Goal: Task Accomplishment & Management: Manage account settings

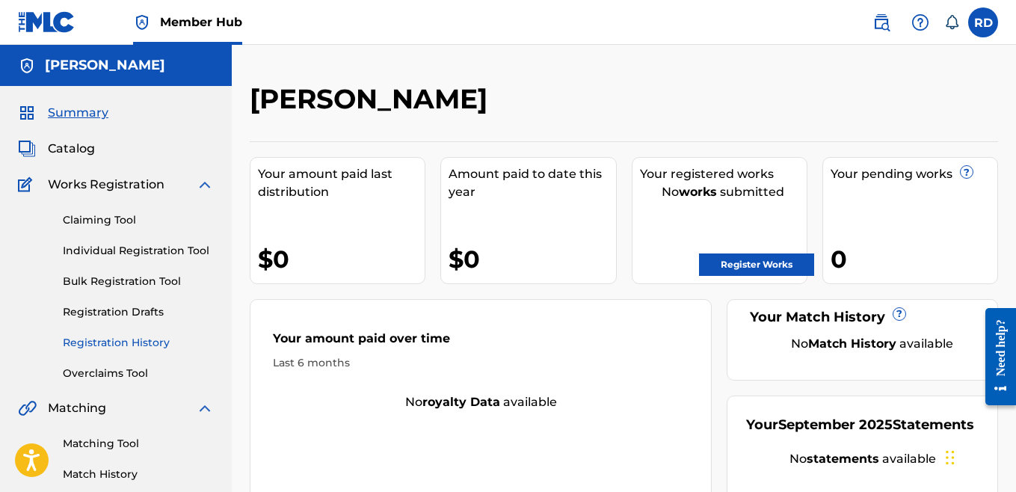
click at [125, 340] on link "Registration History" at bounding box center [138, 343] width 151 height 16
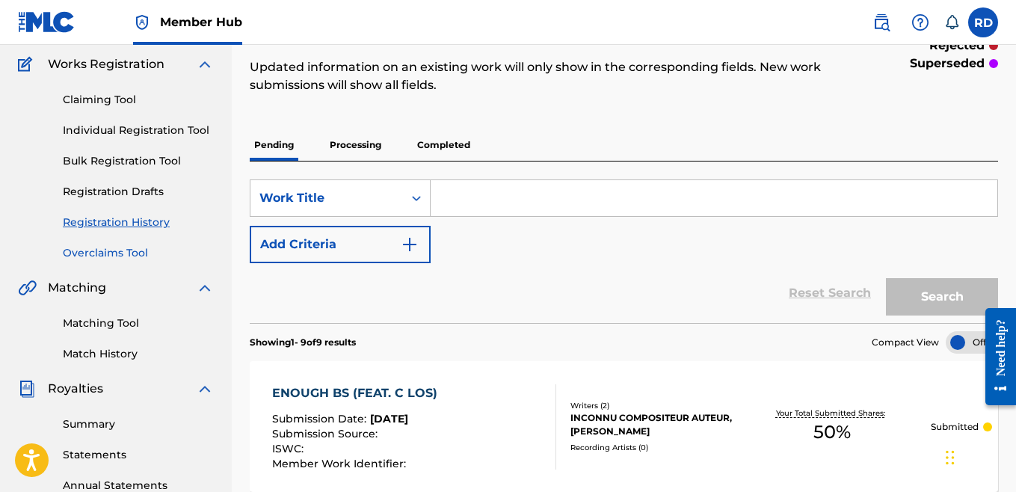
scroll to position [112, 0]
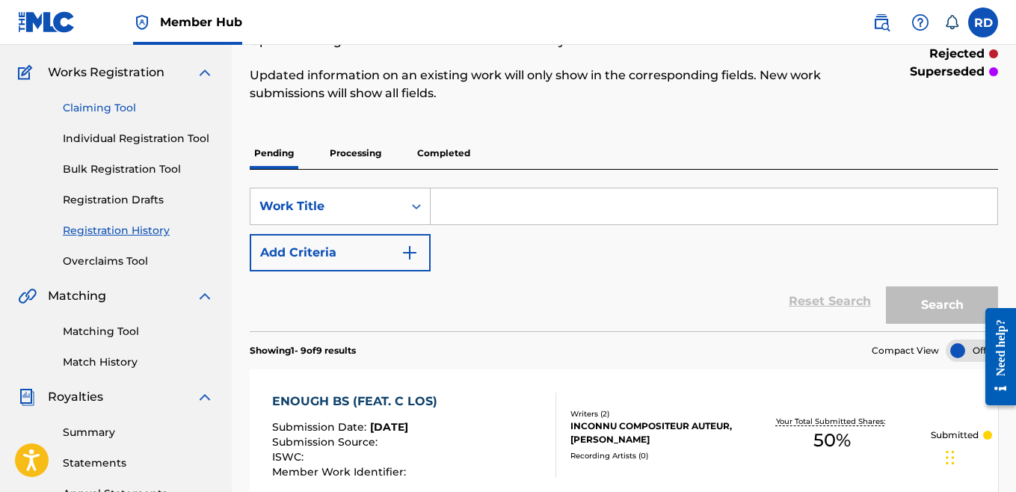
click at [104, 109] on link "Claiming Tool" at bounding box center [138, 108] width 151 height 16
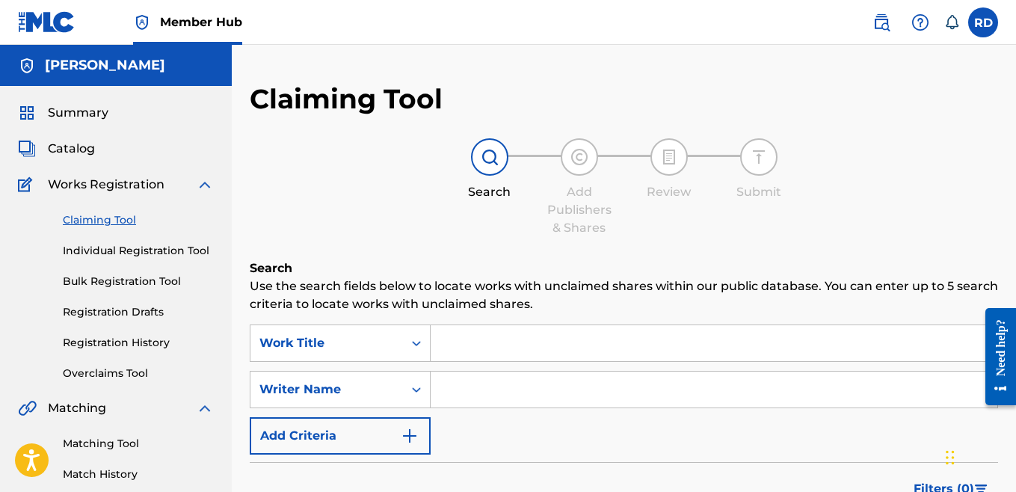
click at [475, 395] on input "Search Form" at bounding box center [714, 390] width 567 height 36
type input "[PERSON_NAME]"
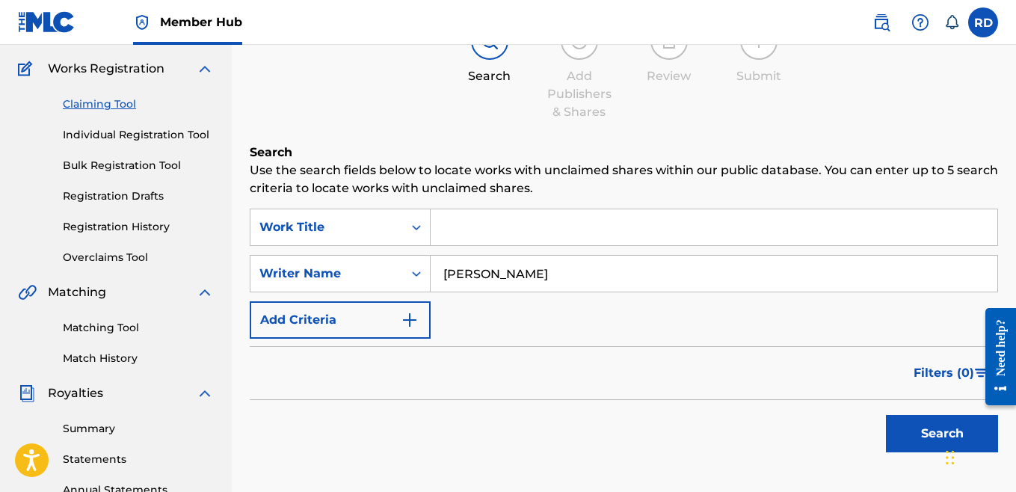
scroll to position [118, 0]
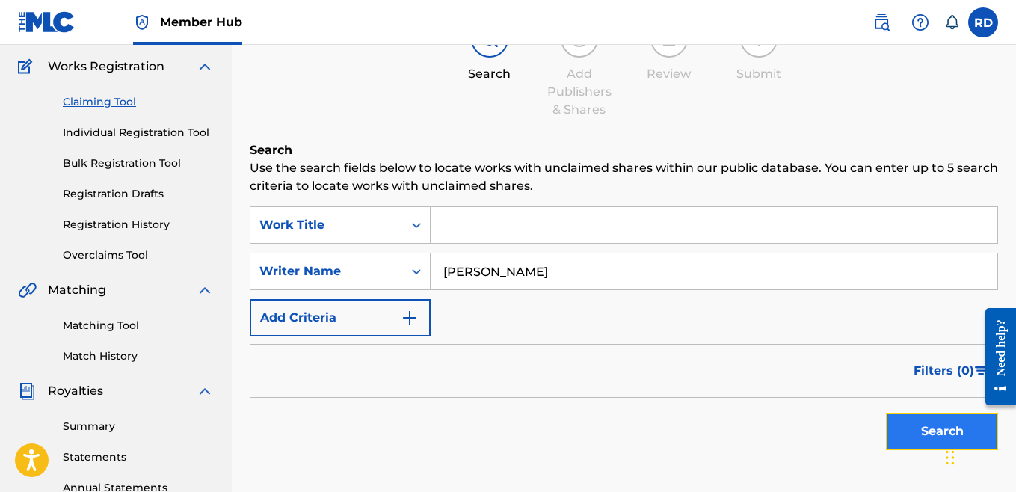
click at [894, 428] on button "Search" at bounding box center [942, 431] width 112 height 37
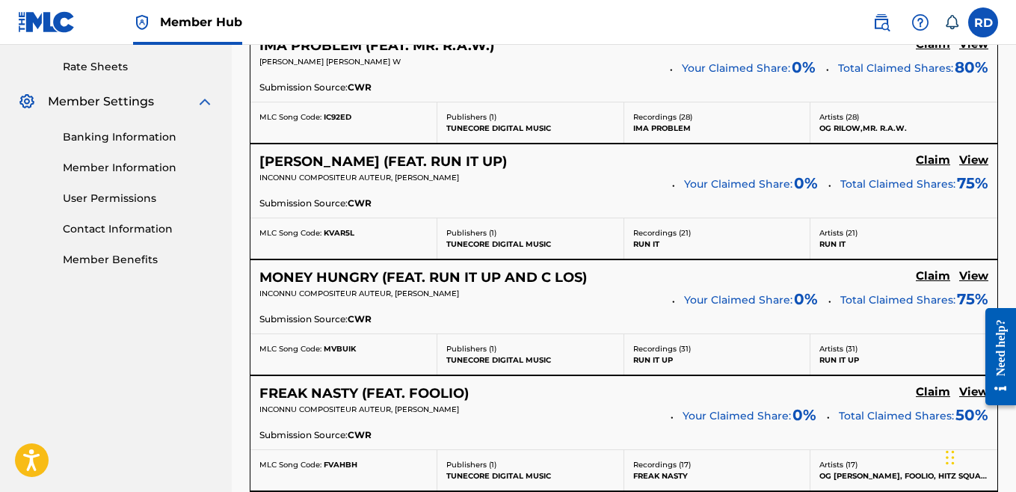
scroll to position [571, 0]
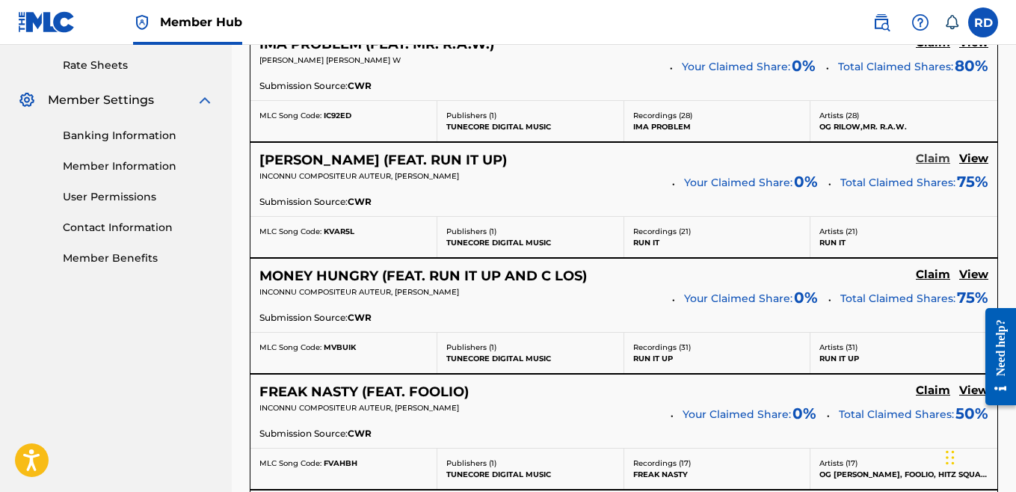
click at [935, 157] on h5 "Claim" at bounding box center [933, 159] width 34 height 14
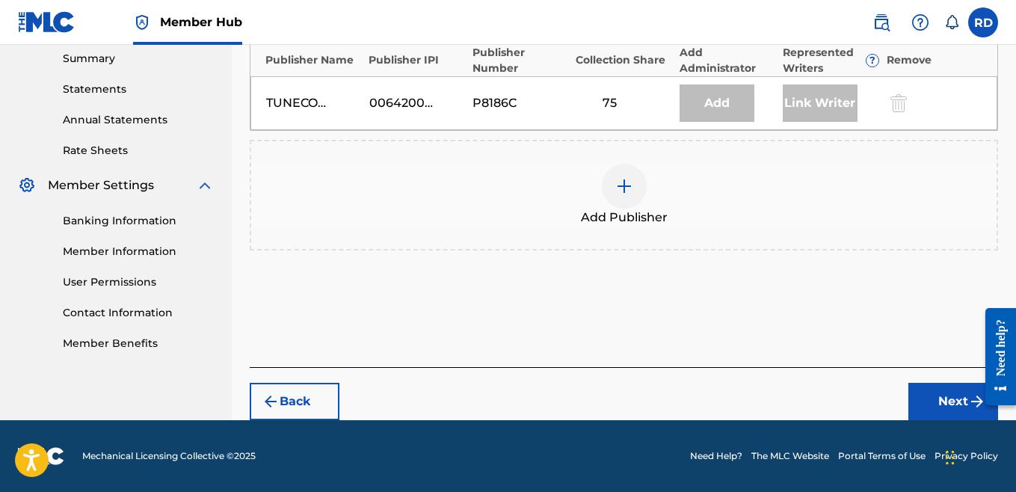
click at [606, 179] on div at bounding box center [624, 186] width 45 height 45
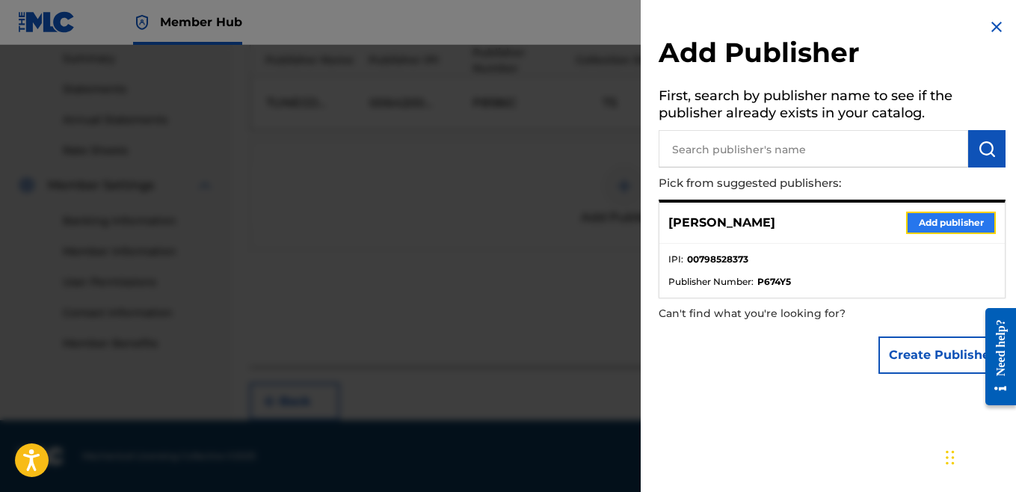
click at [929, 227] on button "Add publisher" at bounding box center [951, 223] width 90 height 22
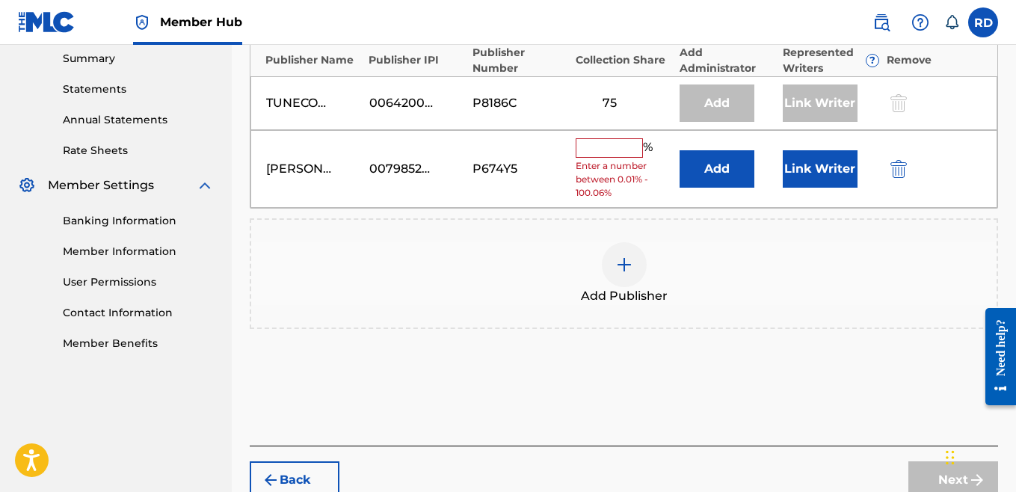
click at [618, 146] on input "text" at bounding box center [609, 147] width 67 height 19
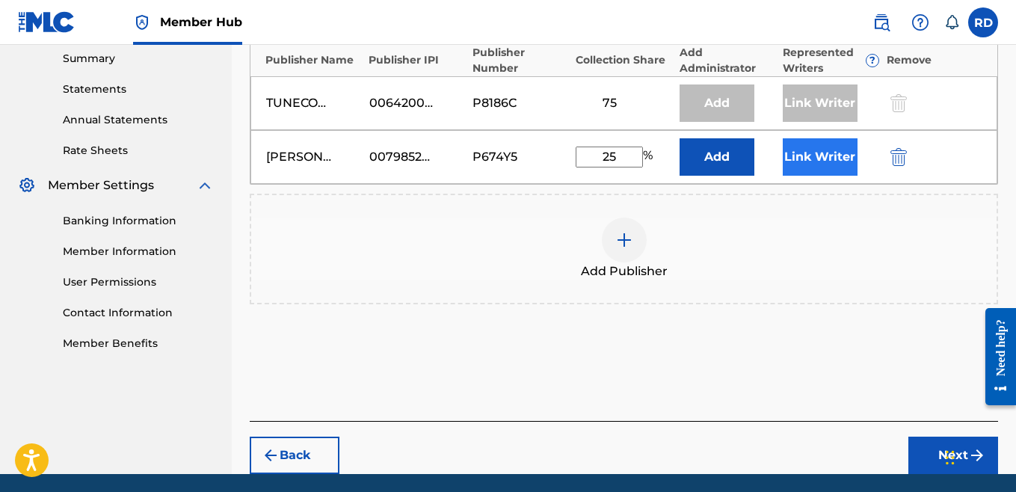
type input "25"
click at [816, 159] on button "Link Writer" at bounding box center [820, 156] width 75 height 37
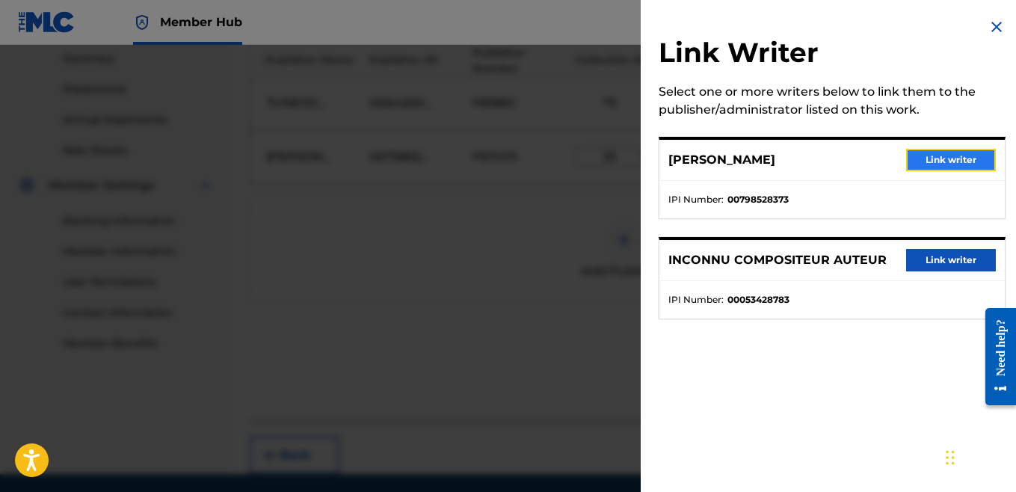
click at [928, 164] on button "Link writer" at bounding box center [951, 160] width 90 height 22
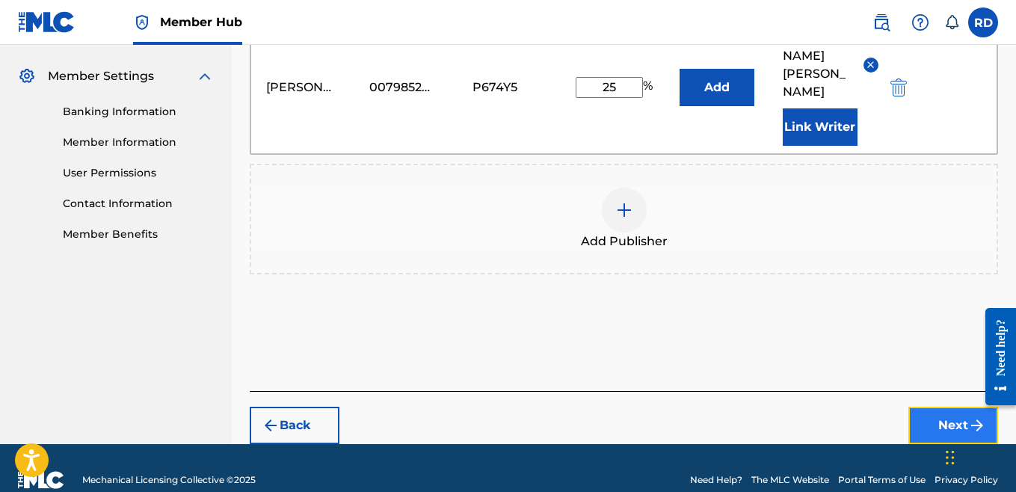
click at [938, 420] on button "Next" at bounding box center [953, 425] width 90 height 37
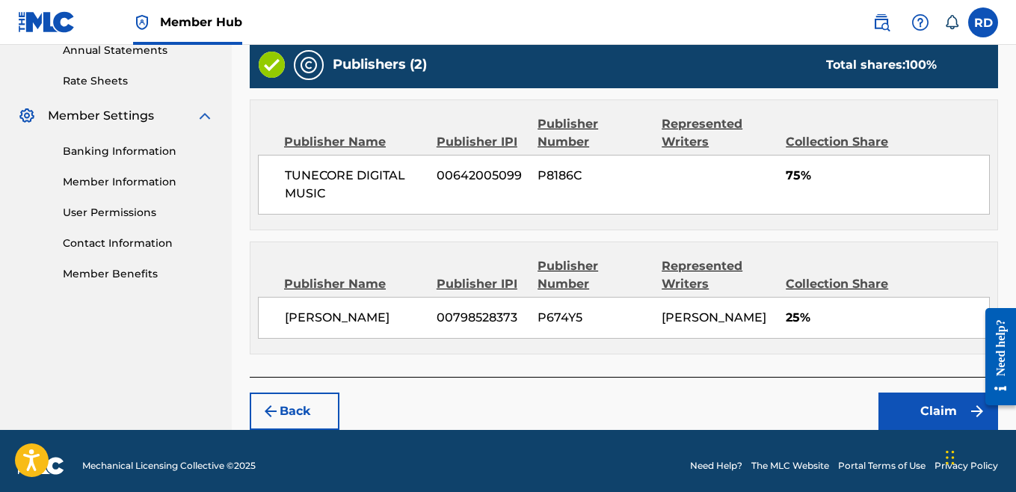
scroll to position [583, 0]
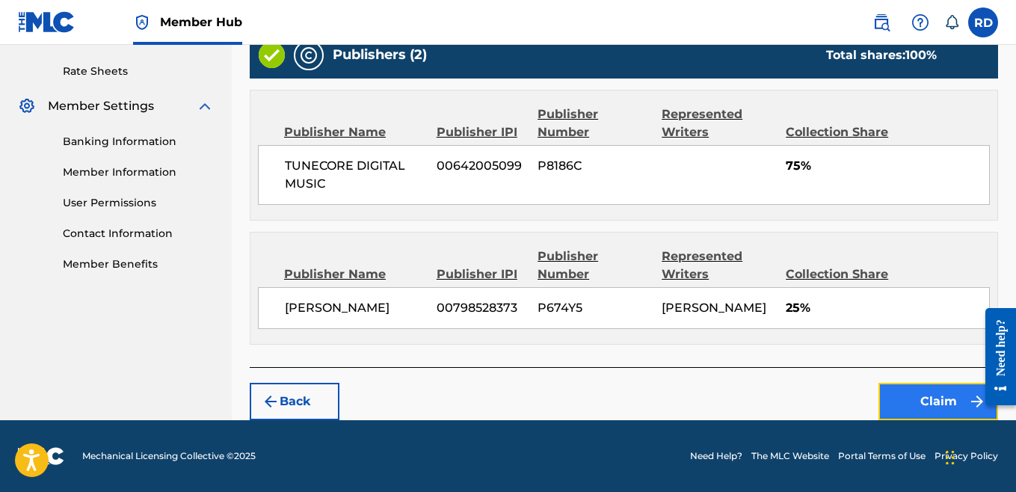
click at [920, 396] on button "Claim" at bounding box center [938, 401] width 120 height 37
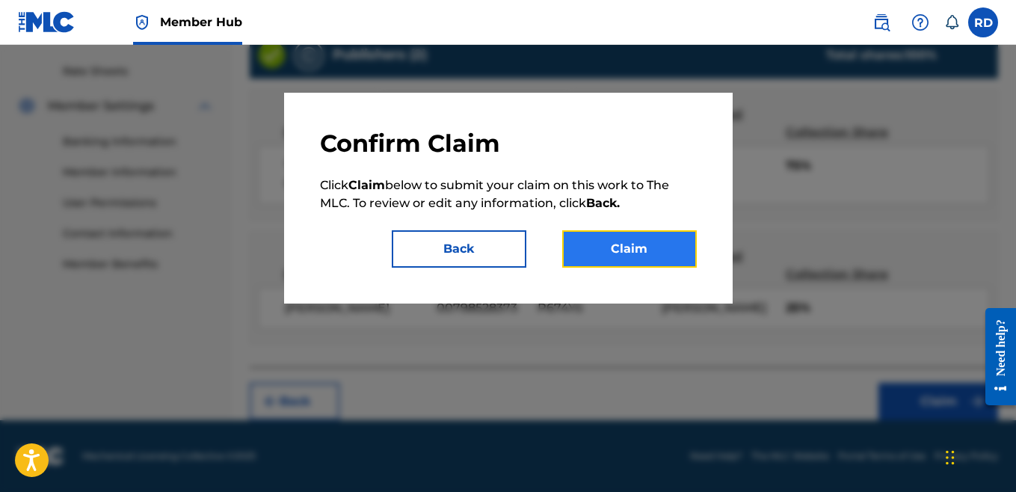
click at [611, 232] on button "Claim" at bounding box center [629, 248] width 135 height 37
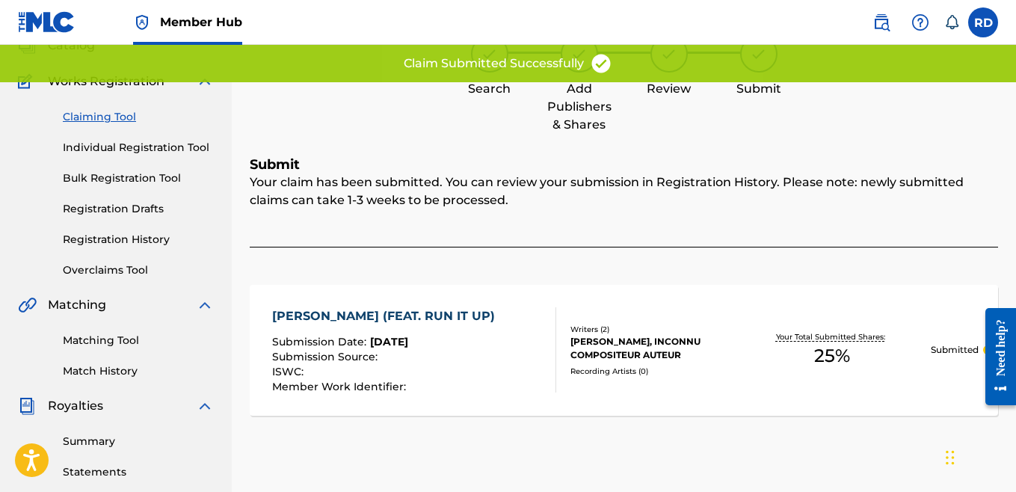
scroll to position [71, 0]
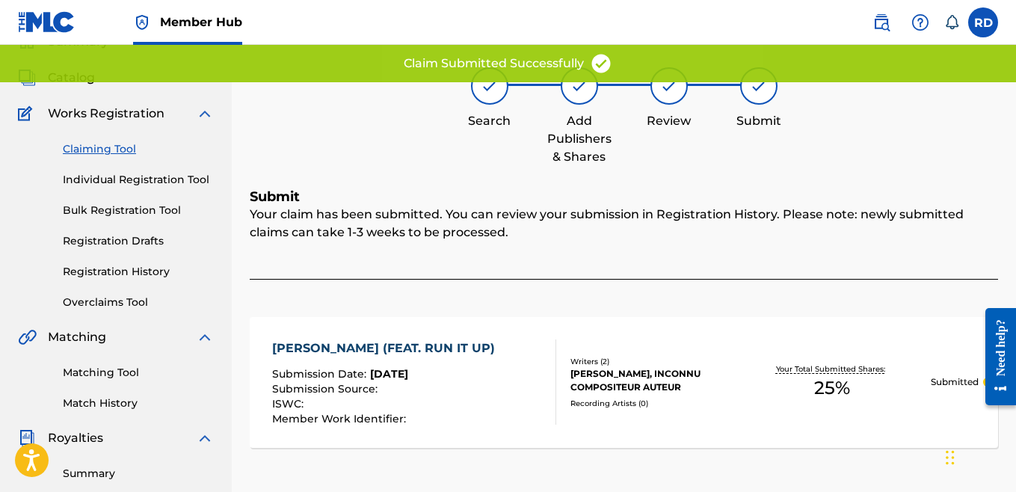
click at [92, 150] on link "Claiming Tool" at bounding box center [138, 149] width 151 height 16
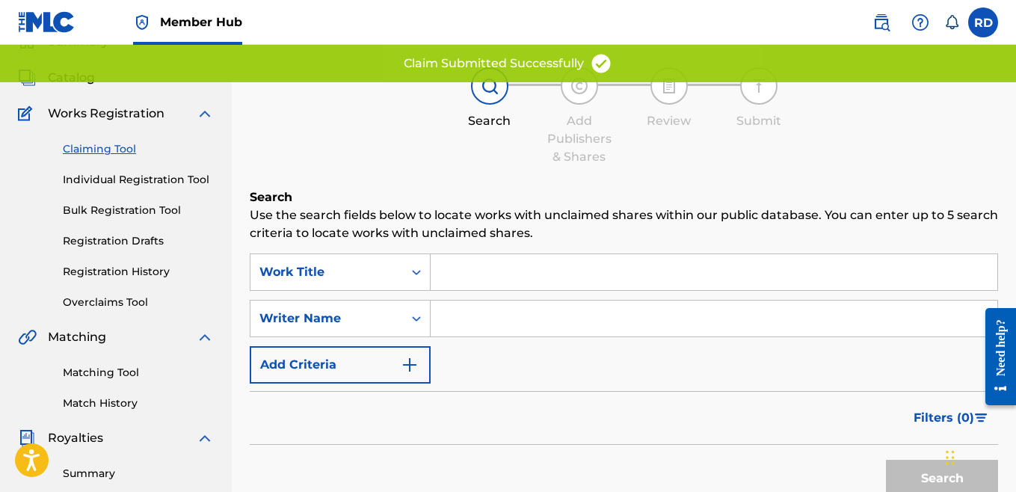
scroll to position [0, 0]
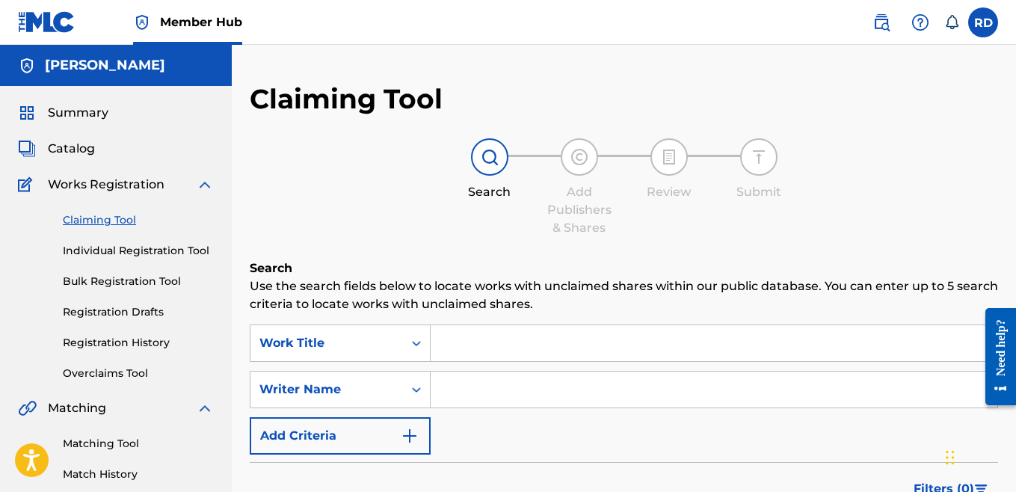
click at [479, 392] on input "Search Form" at bounding box center [714, 390] width 567 height 36
type input "[PERSON_NAME]"
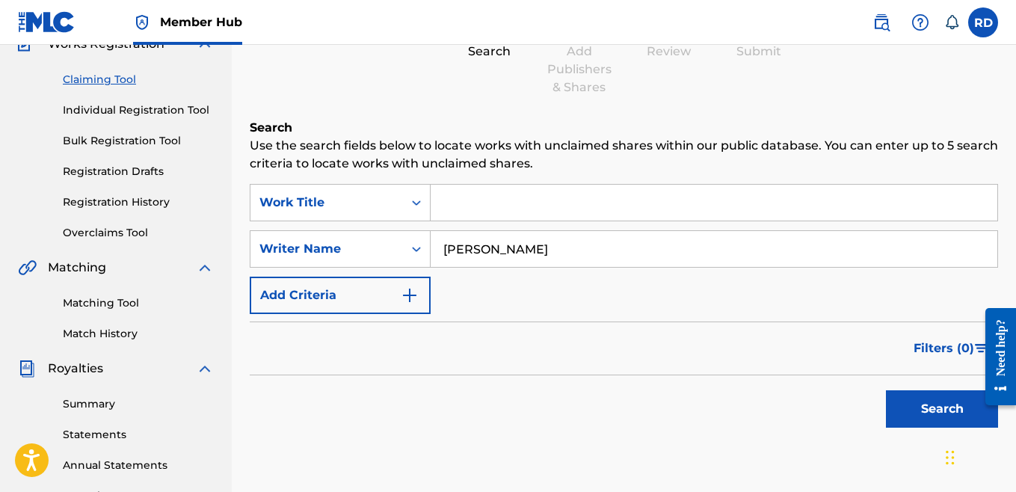
scroll to position [164, 0]
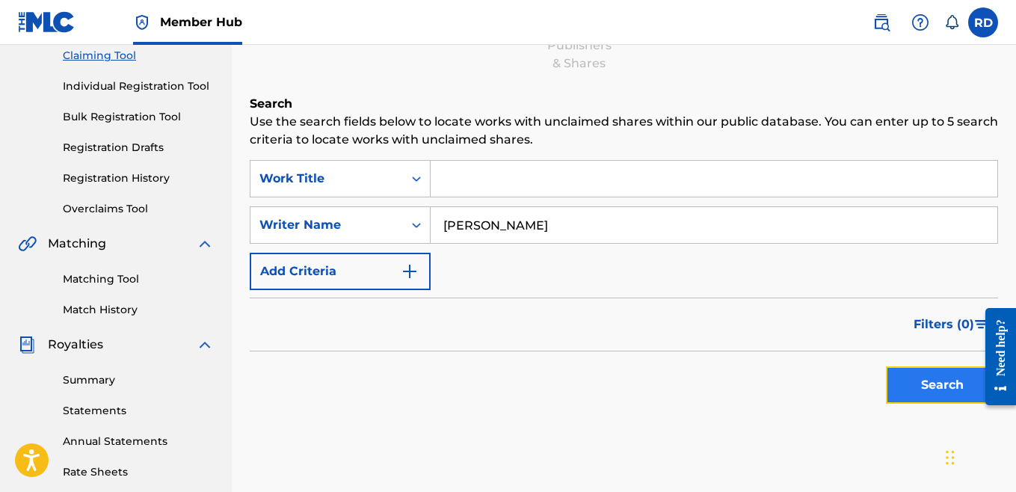
click at [903, 390] on button "Search" at bounding box center [942, 384] width 112 height 37
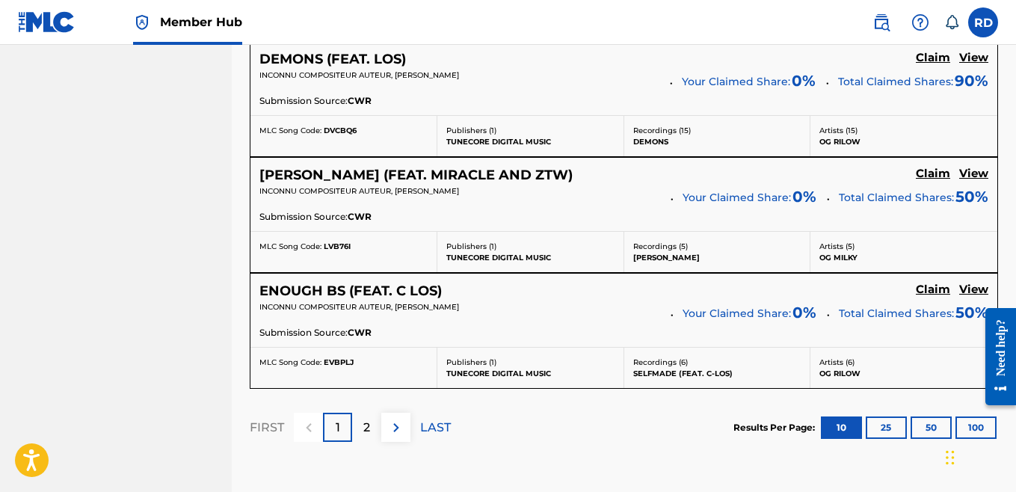
scroll to position [1390, 0]
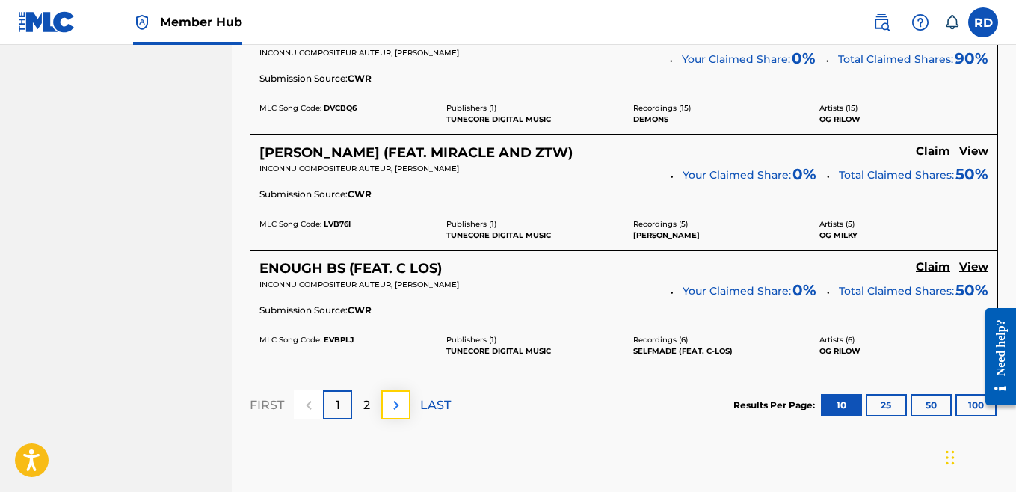
click at [400, 406] on img at bounding box center [396, 405] width 18 height 18
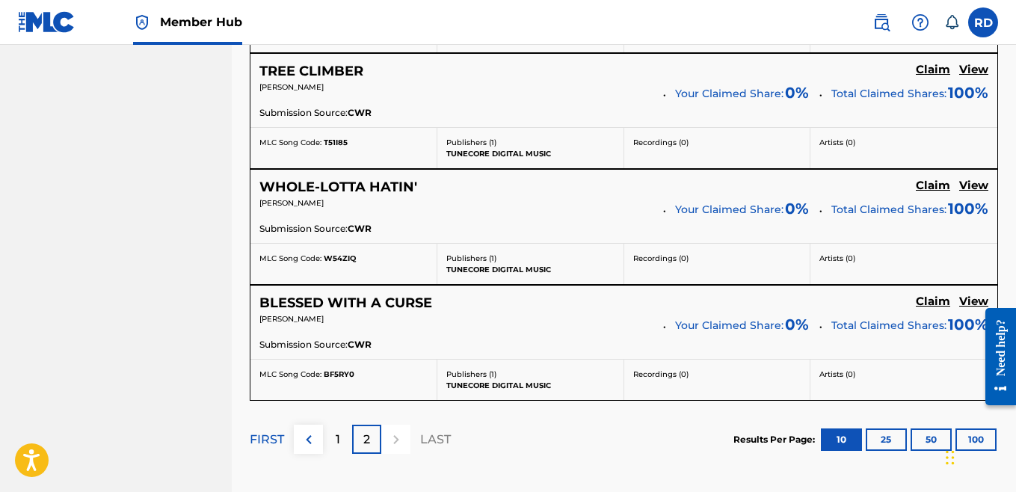
scroll to position [1304, 0]
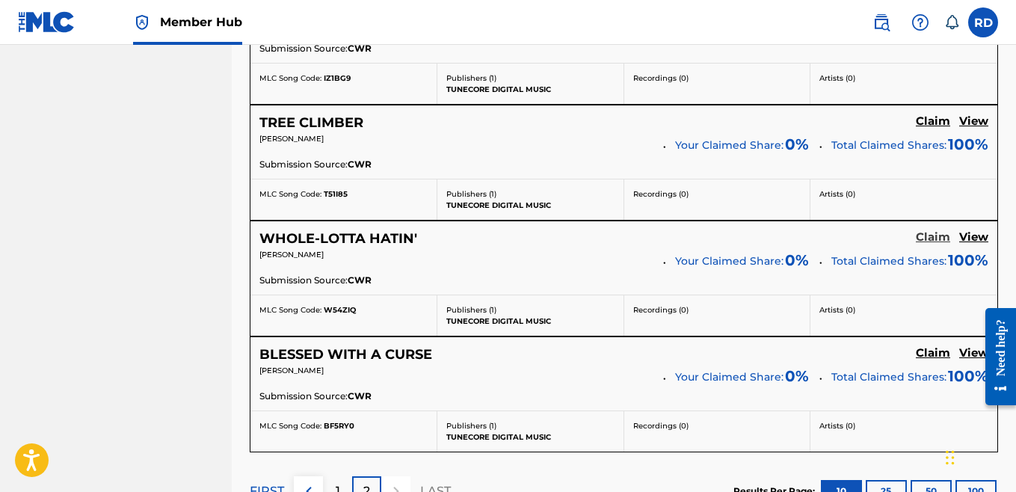
click at [928, 241] on h5 "Claim" at bounding box center [933, 237] width 34 height 14
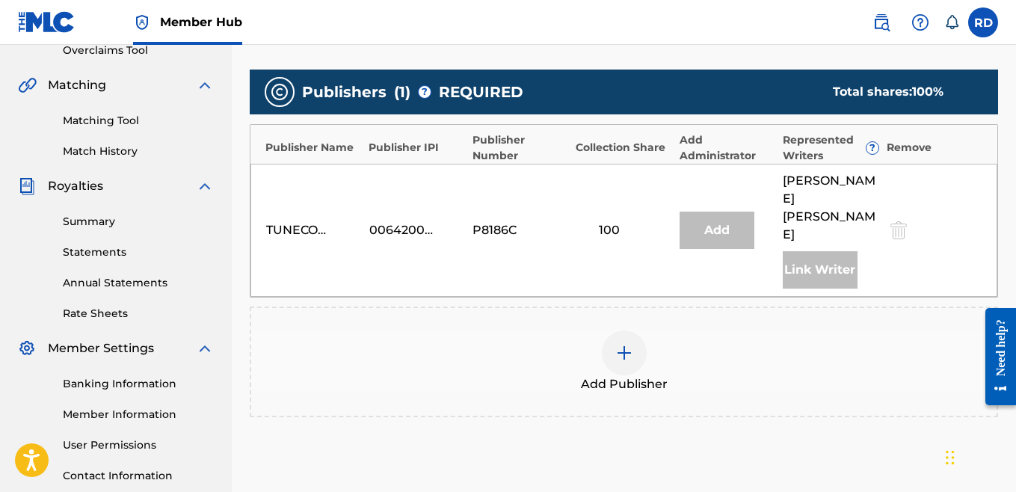
scroll to position [311, 0]
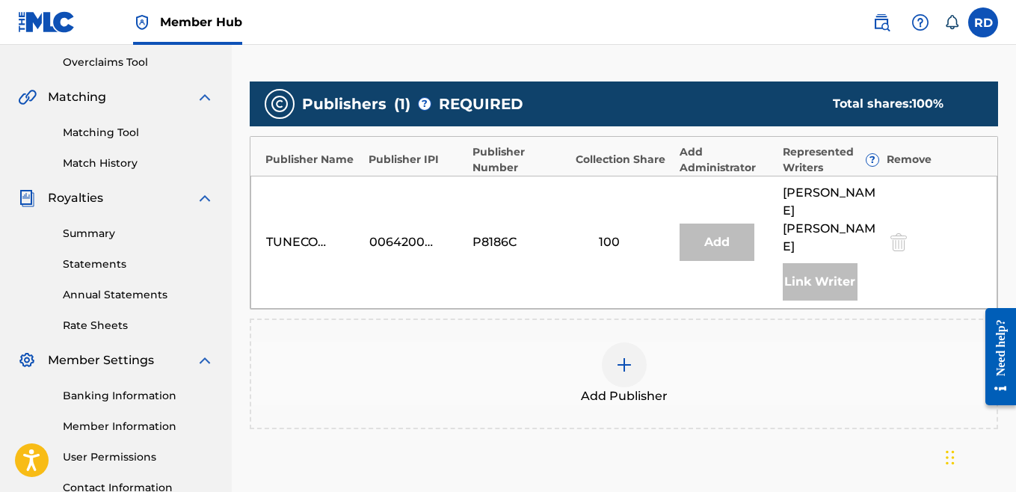
click at [634, 342] on div at bounding box center [624, 364] width 45 height 45
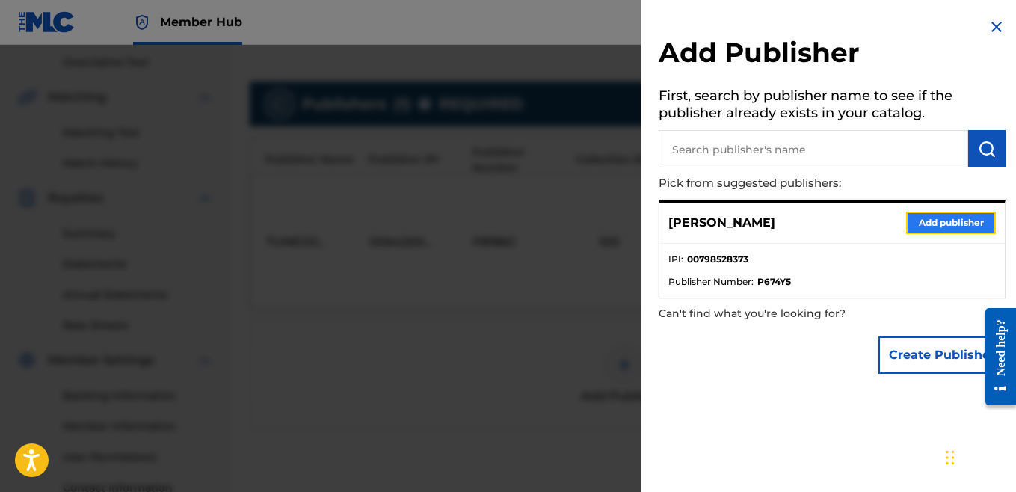
click at [935, 216] on button "Add publisher" at bounding box center [951, 223] width 90 height 22
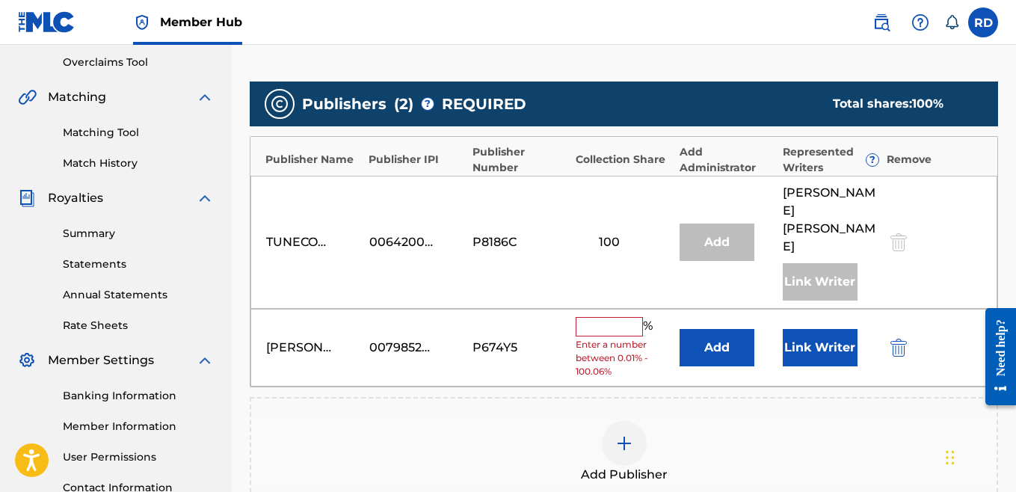
click at [624, 309] on div "[PERSON_NAME] 00798528373 P674Y5 % Enter a number between 0.01% - 100.06% Add L…" at bounding box center [623, 348] width 747 height 79
click at [624, 317] on input "text" at bounding box center [609, 326] width 67 height 19
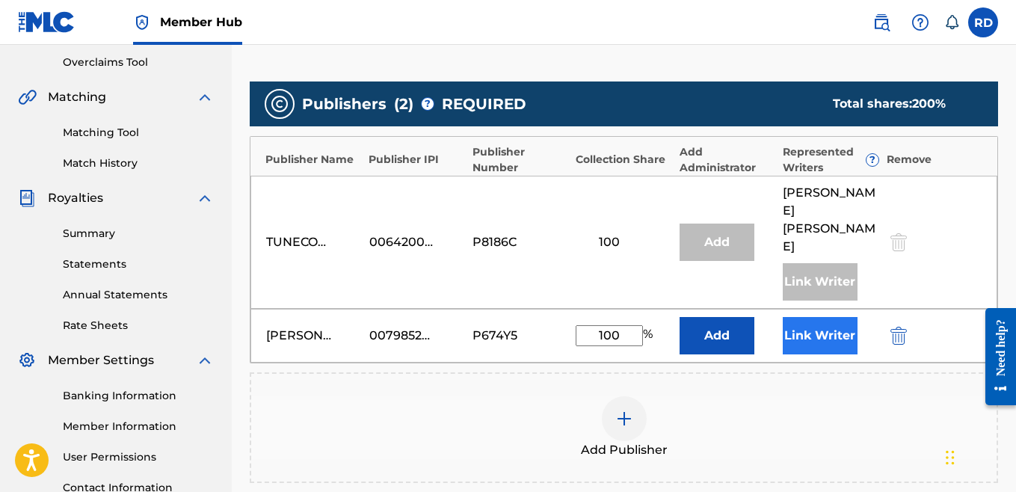
type input "100"
click at [825, 317] on button "Link Writer" at bounding box center [820, 335] width 75 height 37
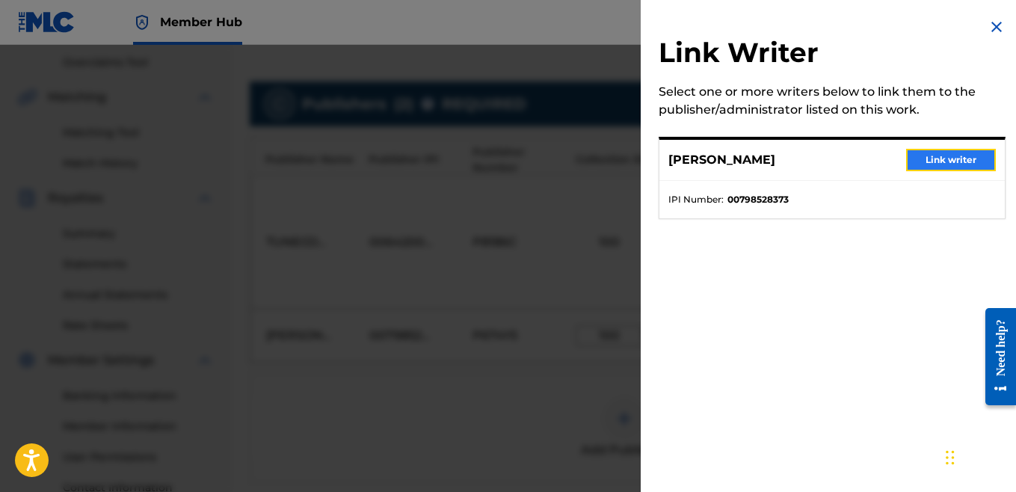
click at [926, 170] on button "Link writer" at bounding box center [951, 160] width 90 height 22
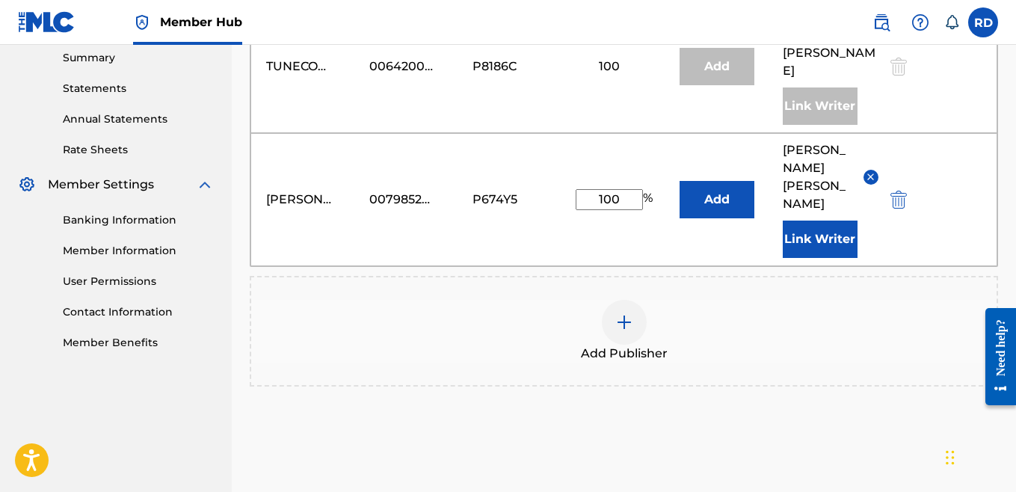
scroll to position [504, 0]
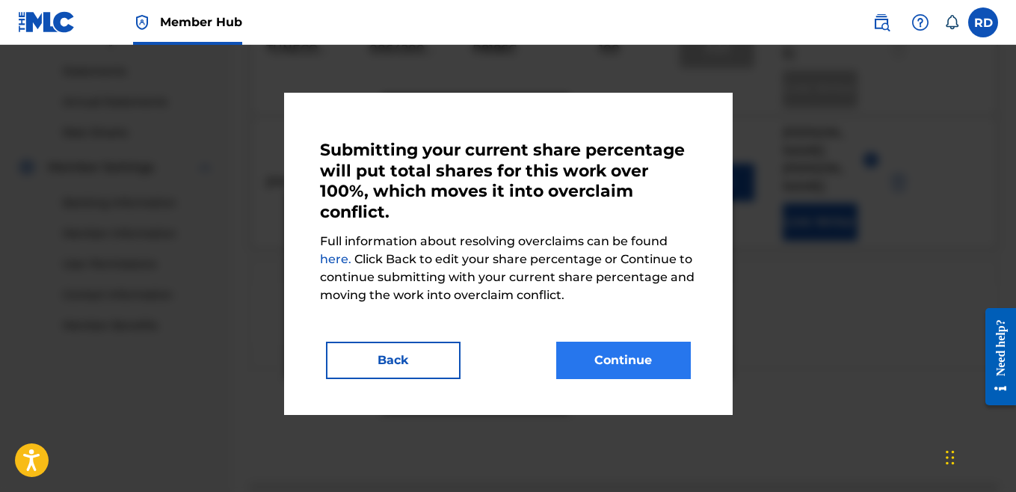
scroll to position [569, 0]
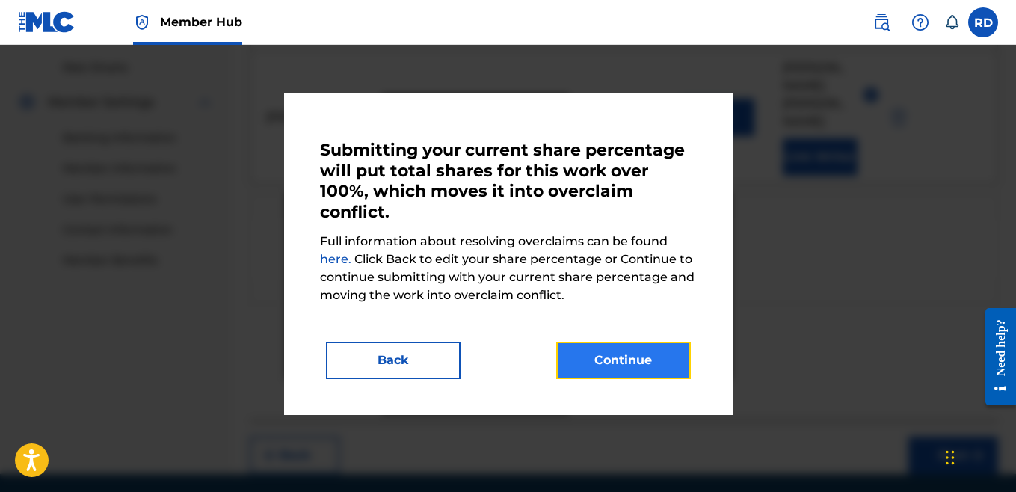
click at [614, 364] on button "Continue" at bounding box center [623, 360] width 135 height 37
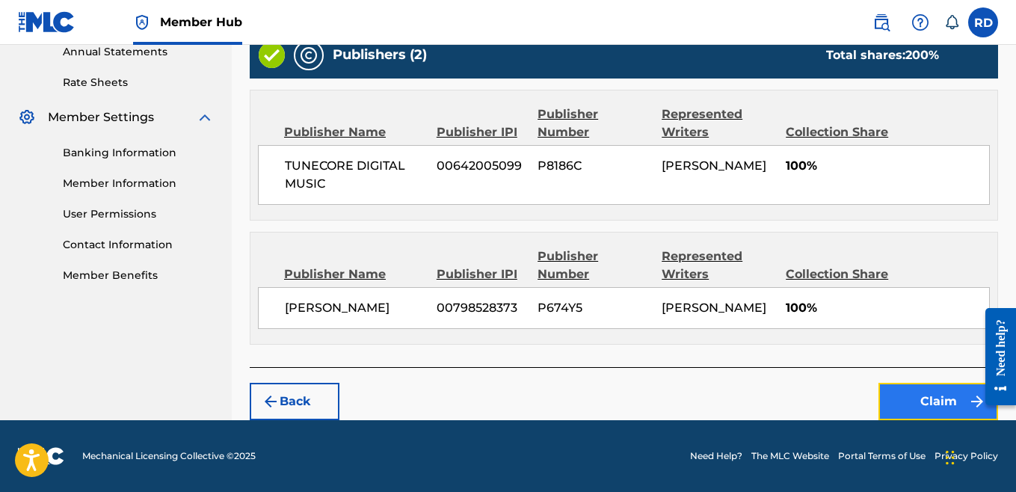
click at [887, 397] on button "Claim" at bounding box center [938, 401] width 120 height 37
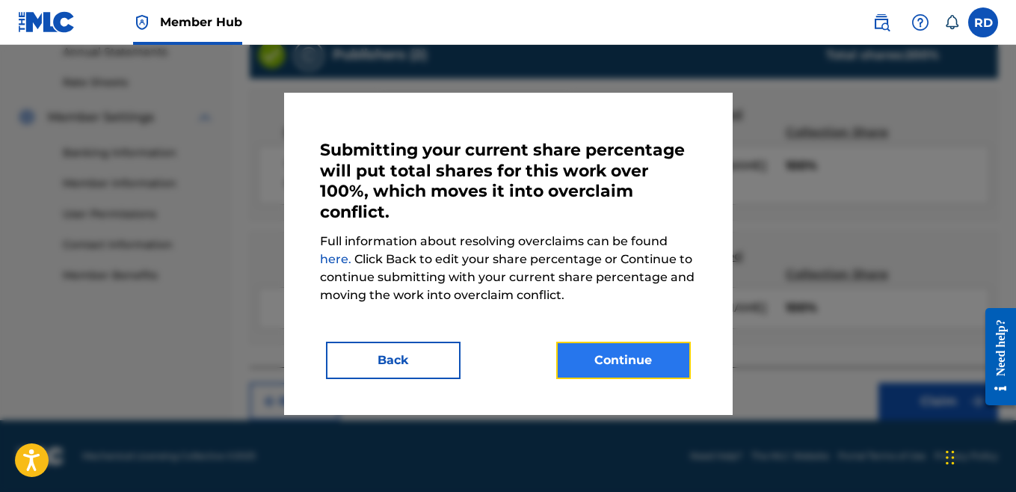
click at [602, 351] on button "Continue" at bounding box center [623, 360] width 135 height 37
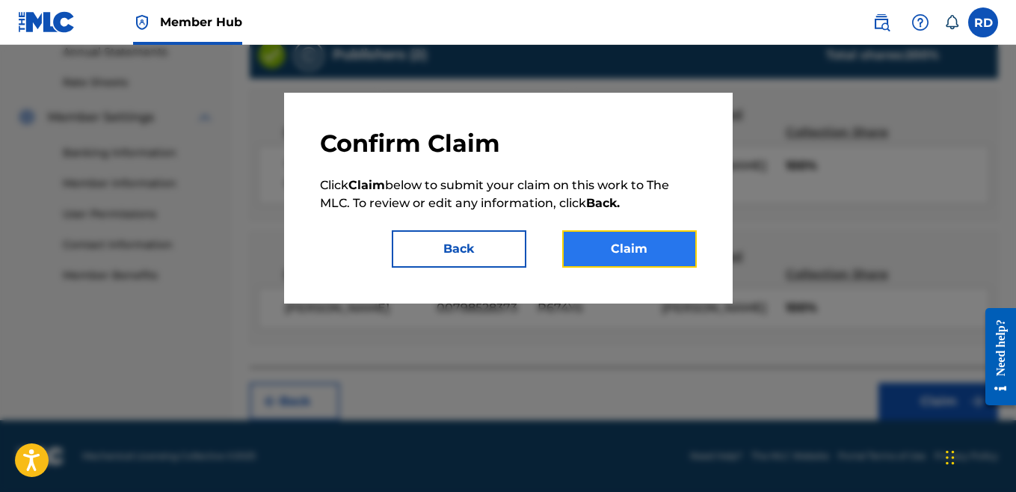
click at [634, 264] on button "Claim" at bounding box center [629, 248] width 135 height 37
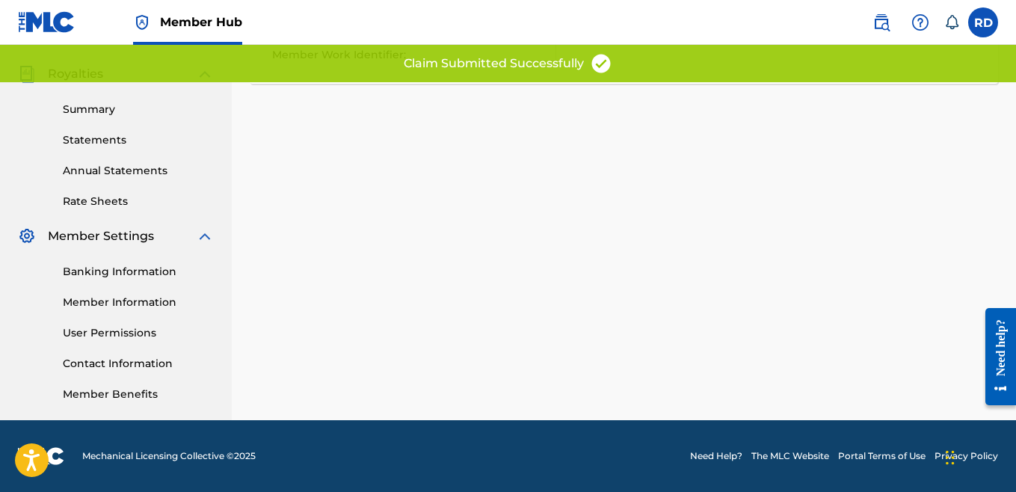
scroll to position [435, 0]
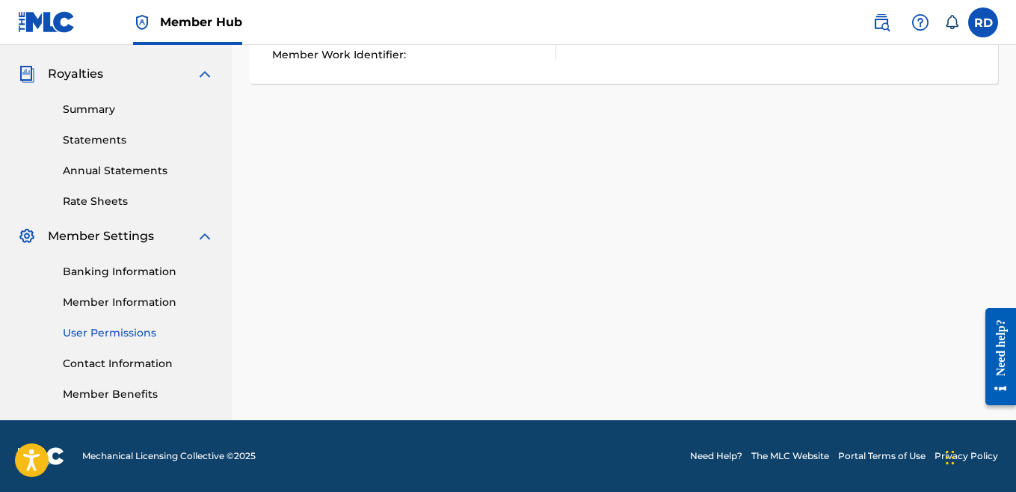
click at [128, 327] on link "User Permissions" at bounding box center [138, 333] width 151 height 16
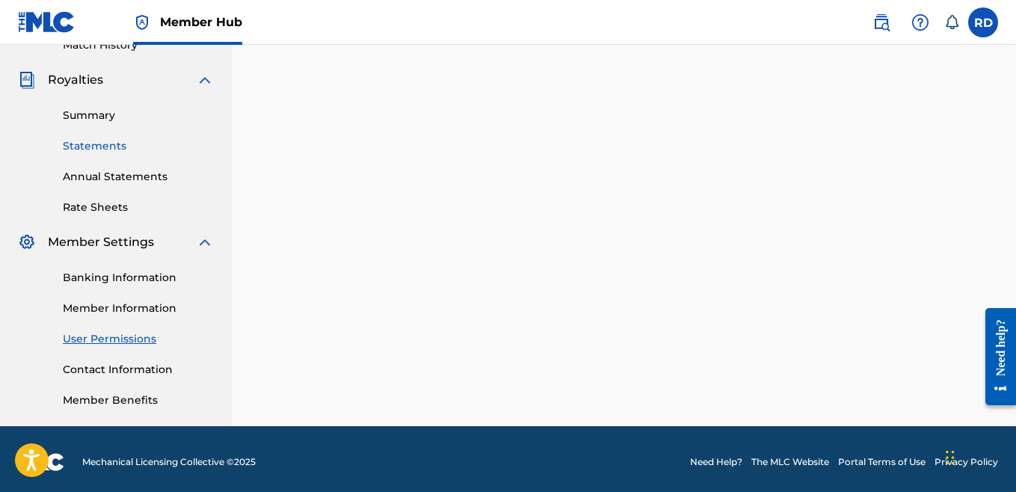
scroll to position [435, 0]
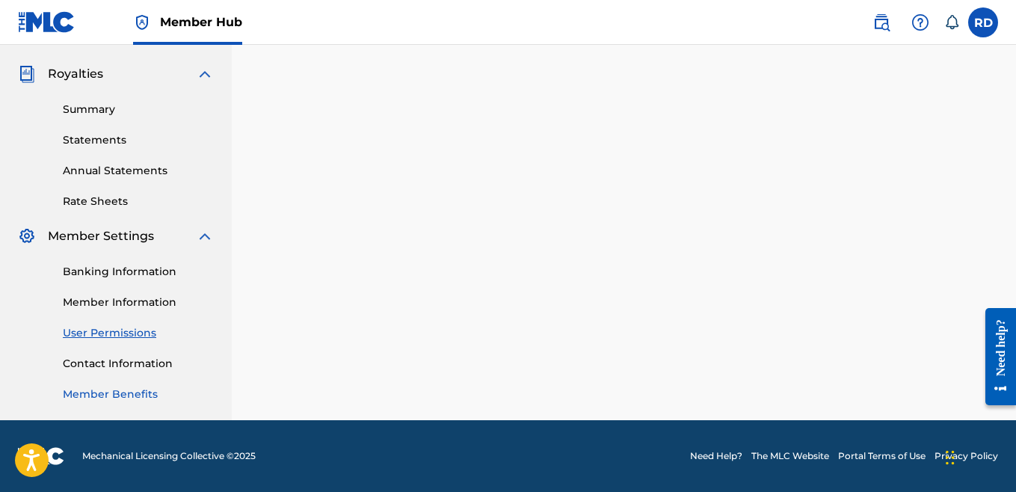
click at [120, 394] on link "Member Benefits" at bounding box center [138, 395] width 151 height 16
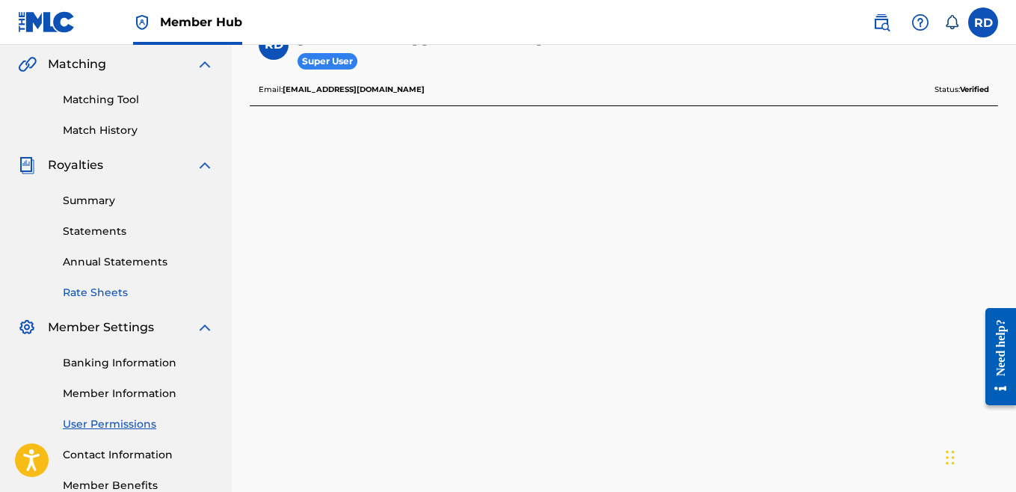
click at [93, 290] on link "Rate Sheets" at bounding box center [138, 293] width 151 height 16
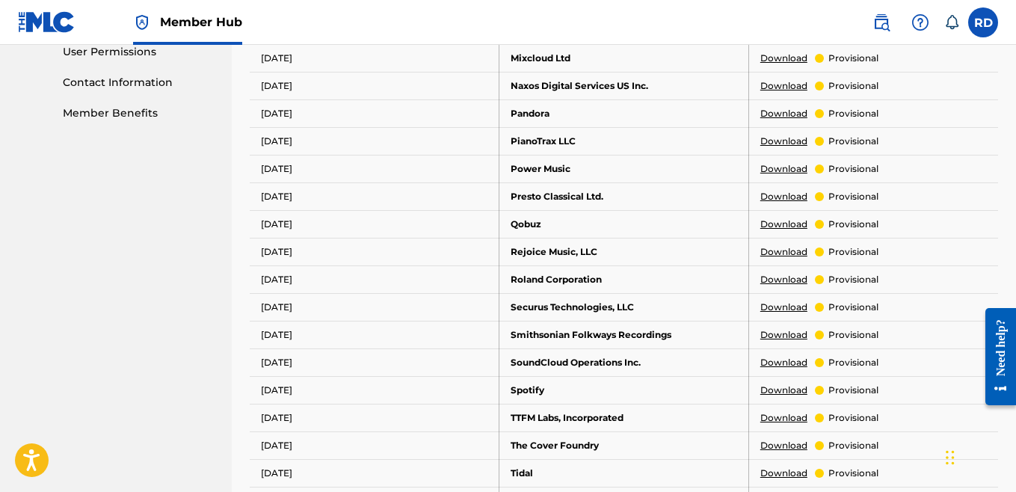
scroll to position [718, 0]
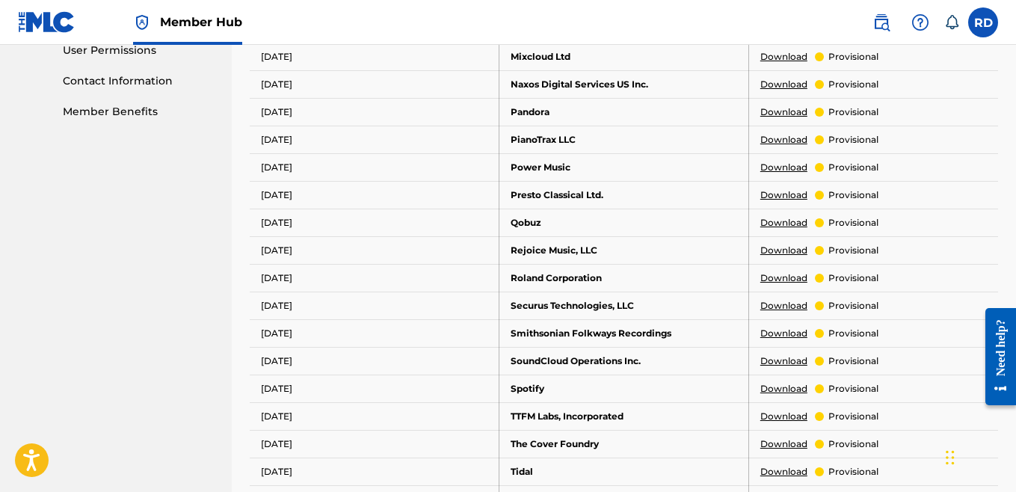
click at [843, 390] on p "provisional" at bounding box center [853, 388] width 50 height 13
click at [790, 390] on link "Download" at bounding box center [783, 388] width 47 height 13
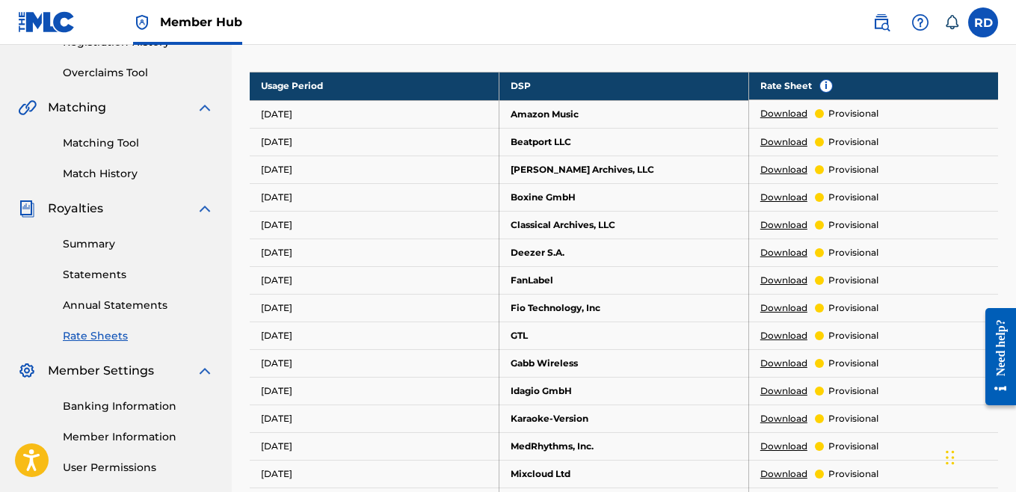
scroll to position [275, 0]
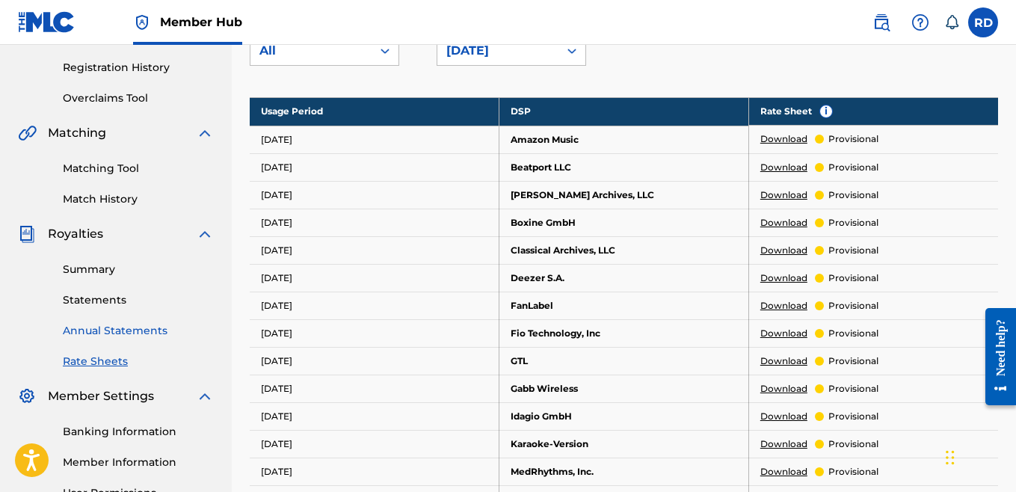
click at [130, 332] on link "Annual Statements" at bounding box center [138, 331] width 151 height 16
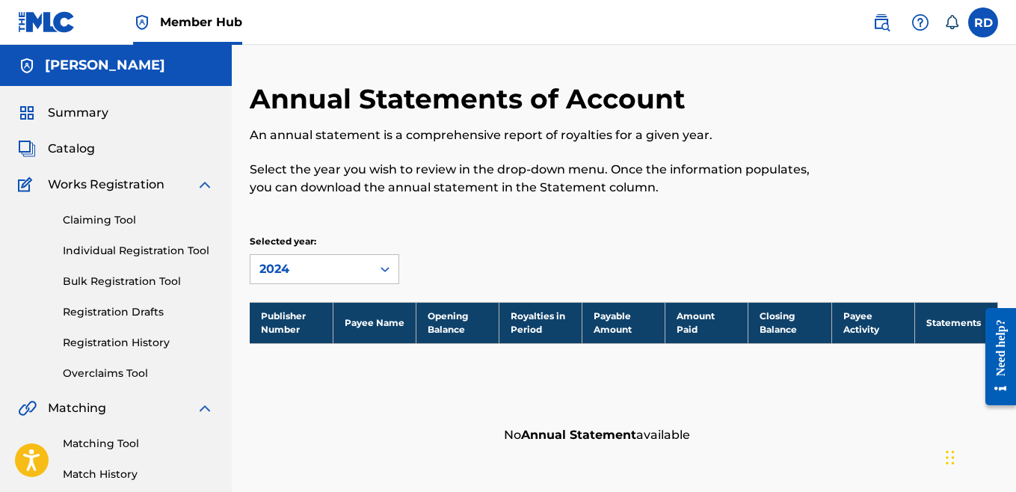
scroll to position [50, 0]
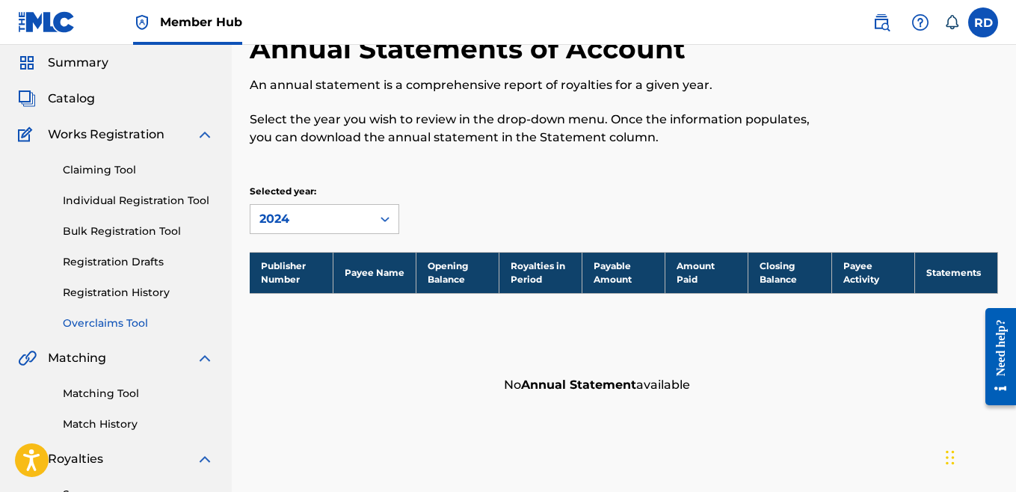
click at [114, 330] on link "Overclaims Tool" at bounding box center [138, 324] width 151 height 16
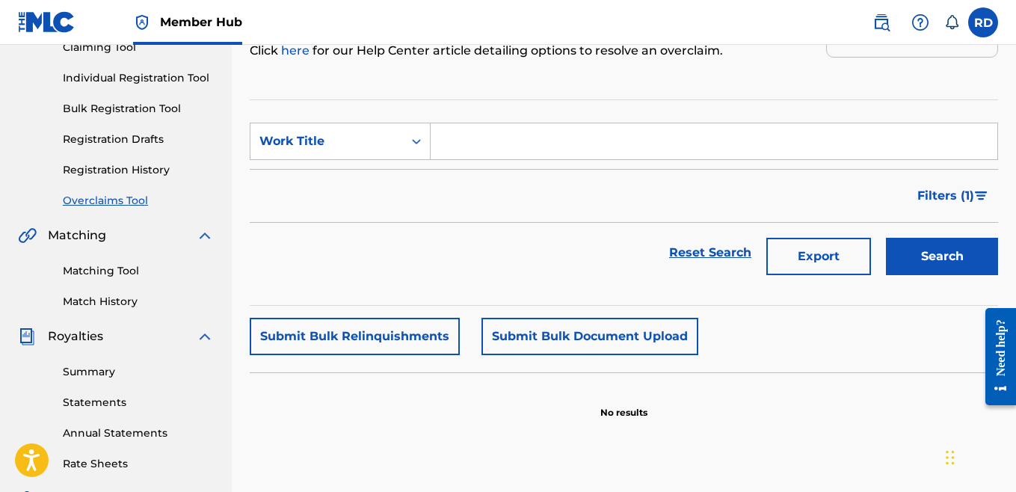
scroll to position [193, 0]
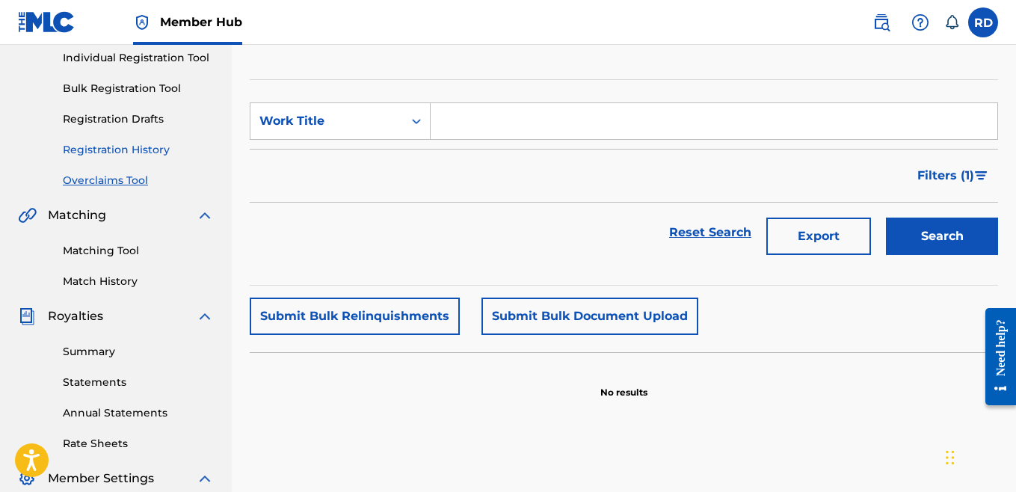
click at [122, 149] on link "Registration History" at bounding box center [138, 150] width 151 height 16
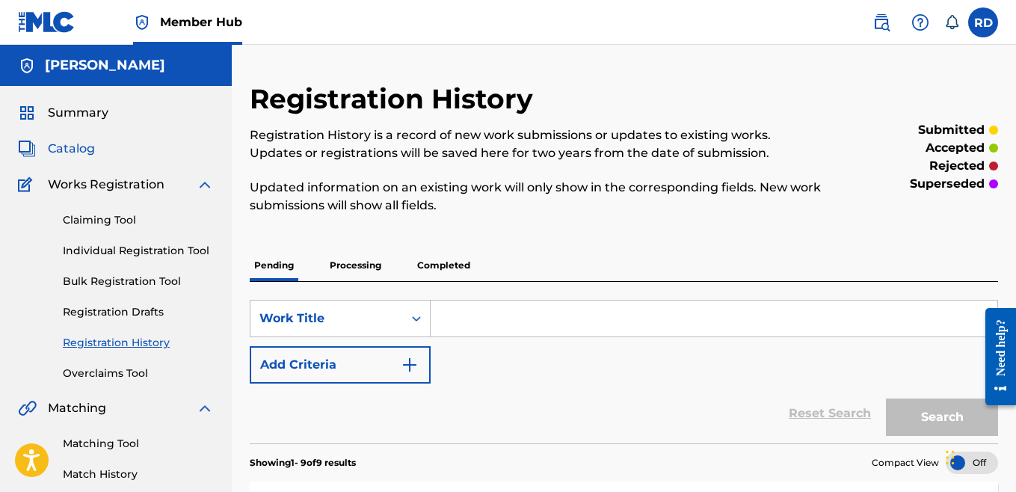
click at [67, 156] on span "Catalog" at bounding box center [71, 149] width 47 height 18
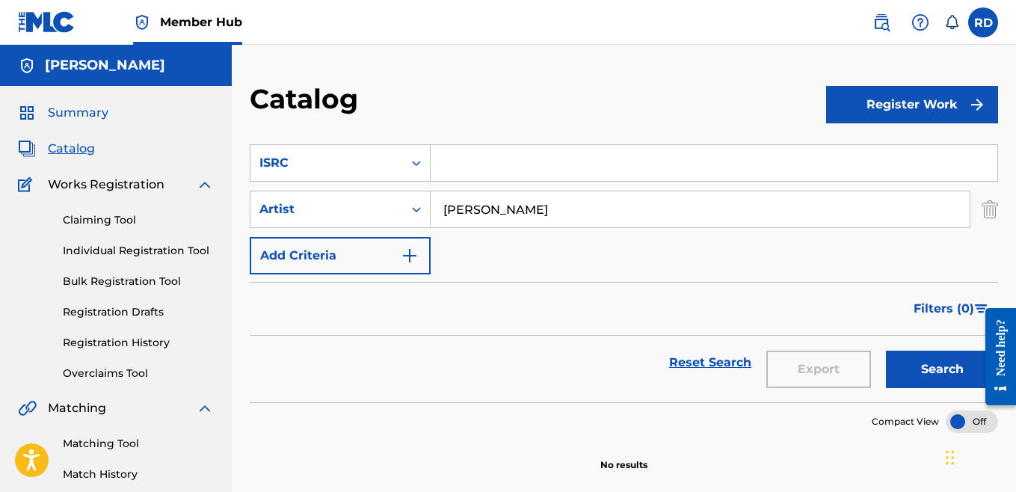
click at [87, 105] on span "Summary" at bounding box center [78, 113] width 61 height 18
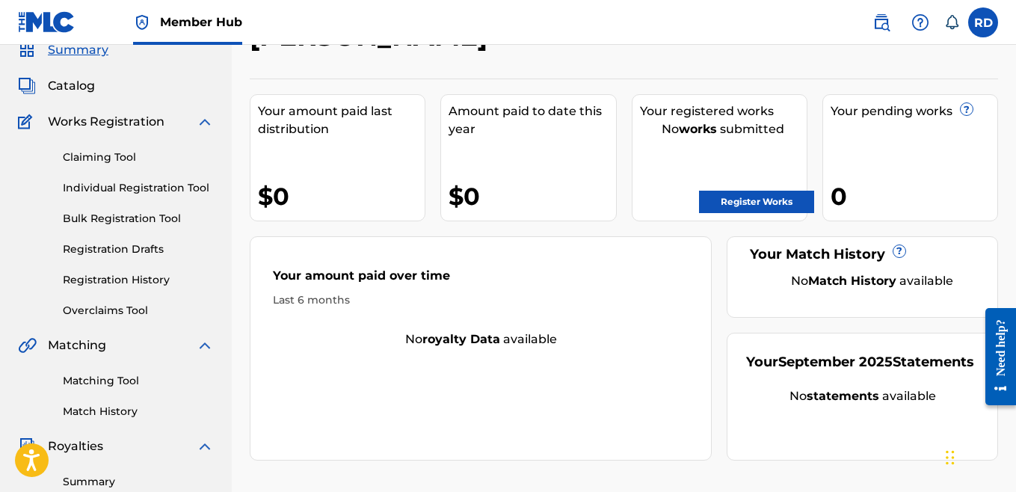
scroll to position [47, 0]
